Goal: Information Seeking & Learning: Learn about a topic

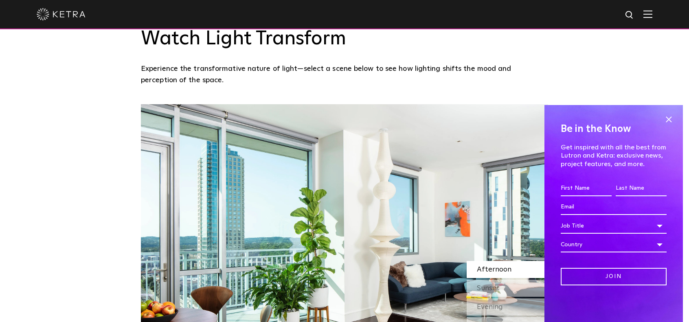
scroll to position [618, 0]
click at [664, 121] on span at bounding box center [668, 119] width 12 height 12
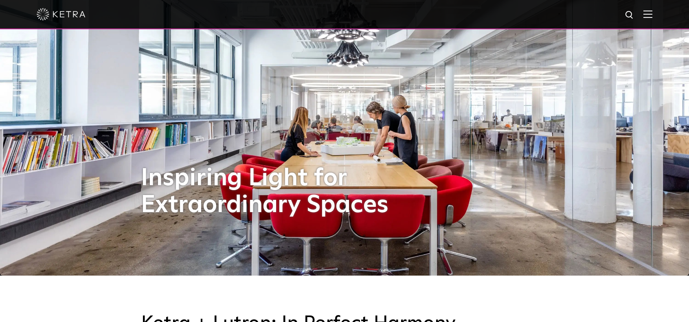
scroll to position [0, 0]
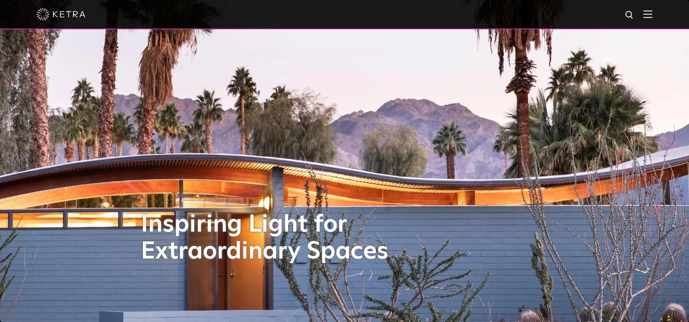
click at [649, 11] on div at bounding box center [345, 14] width 616 height 28
click at [651, 14] on img at bounding box center [647, 14] width 9 height 8
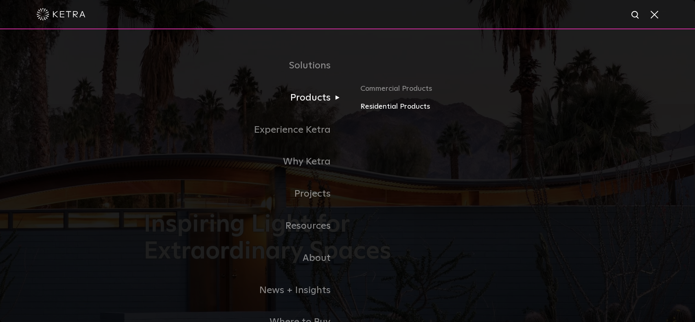
click at [388, 108] on link "Residential Products" at bounding box center [455, 107] width 191 height 12
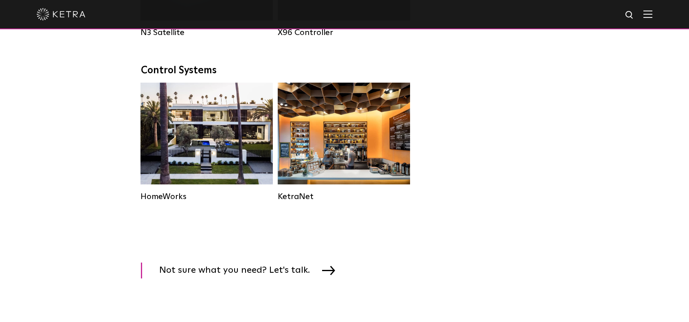
scroll to position [1048, 0]
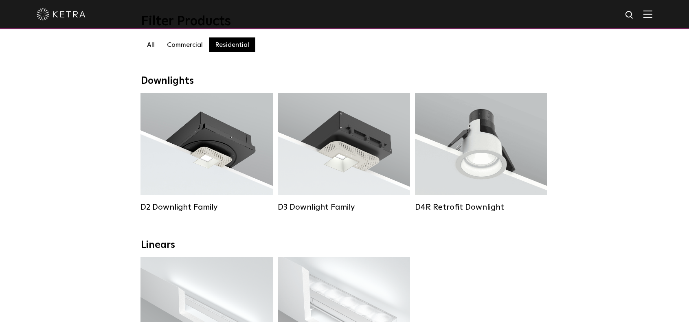
scroll to position [0, 0]
